Goal: Find specific page/section: Find specific page/section

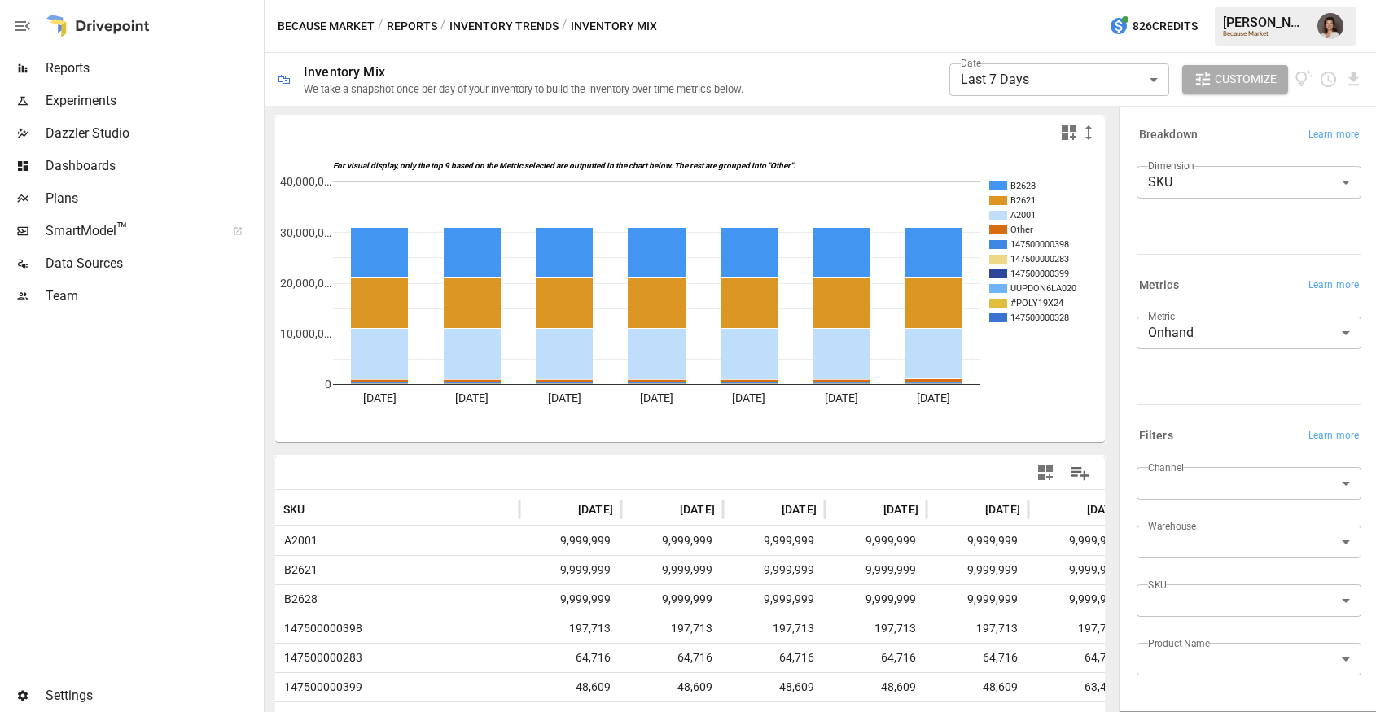
click at [517, 70] on div "Inventory Mix" at bounding box center [527, 71] width 446 height 15
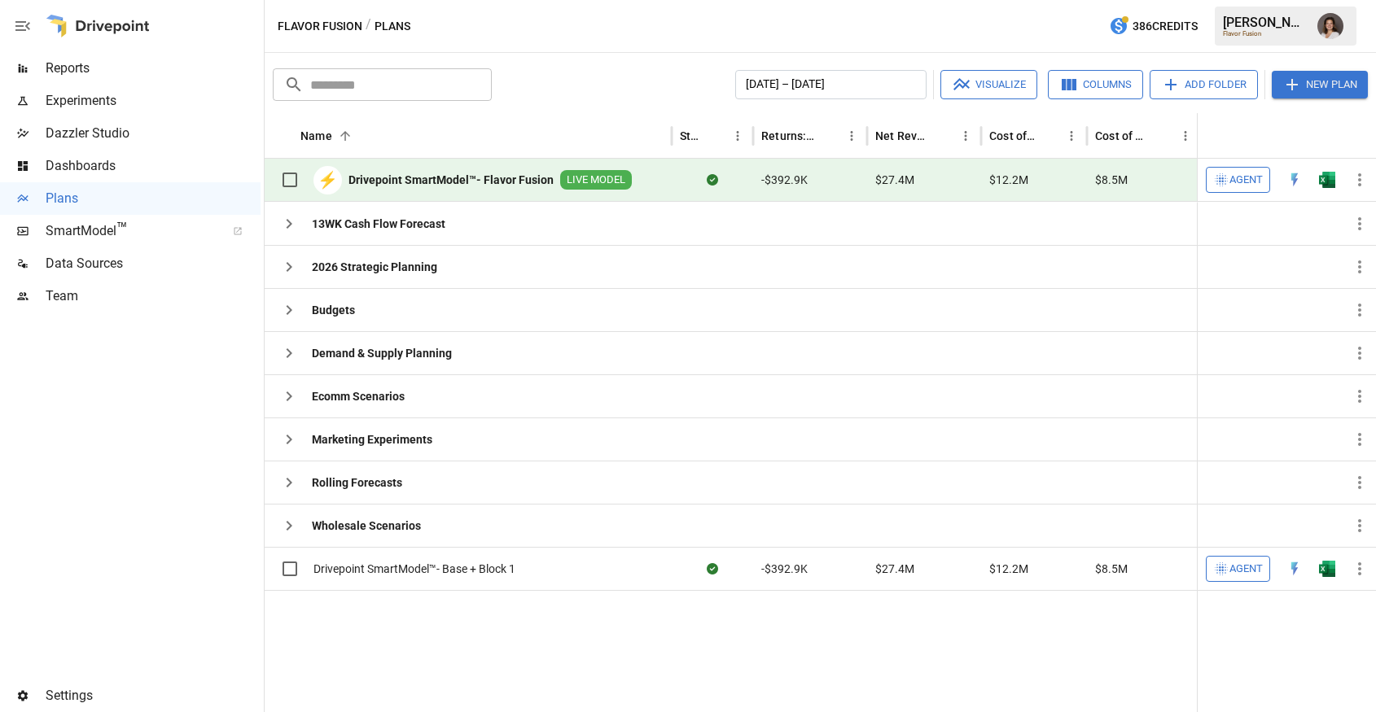
click at [173, 77] on span "Reports" at bounding box center [153, 69] width 215 height 20
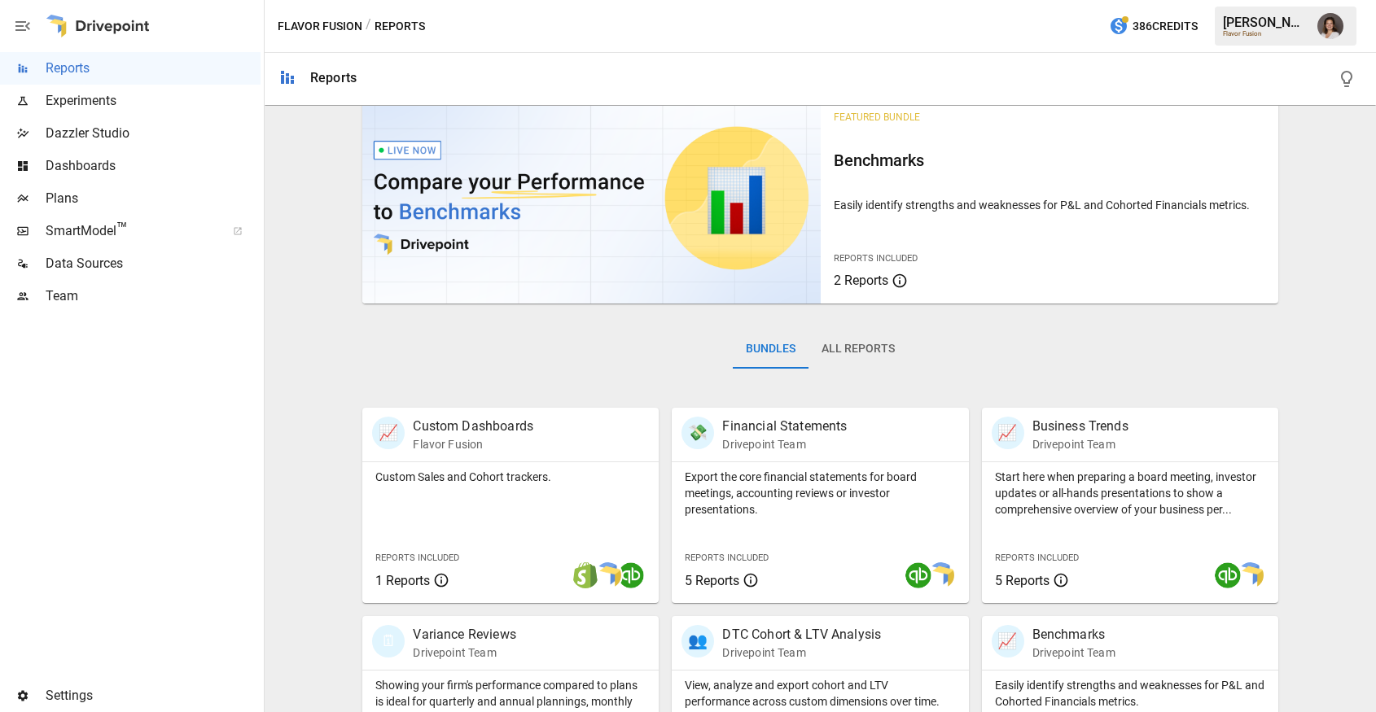
scroll to position [58, 0]
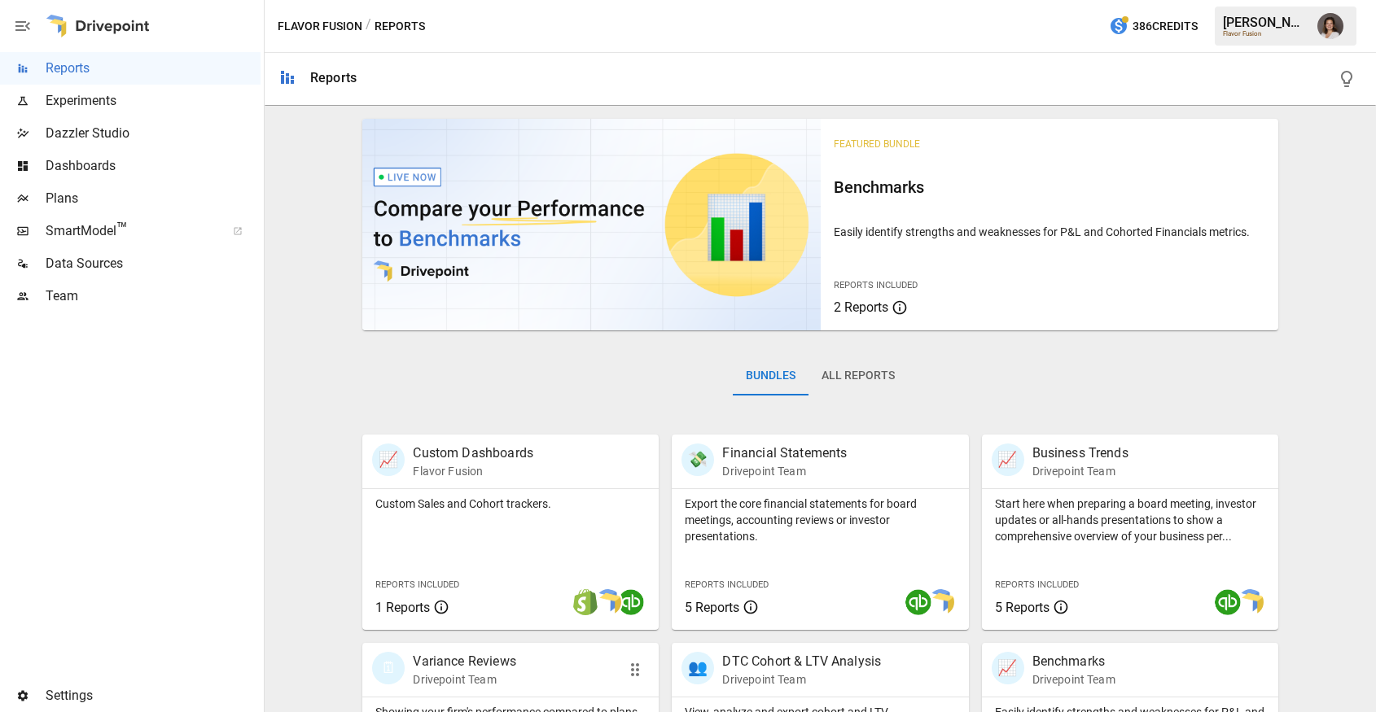
scroll to position [58, 0]
